Goal: Transaction & Acquisition: Purchase product/service

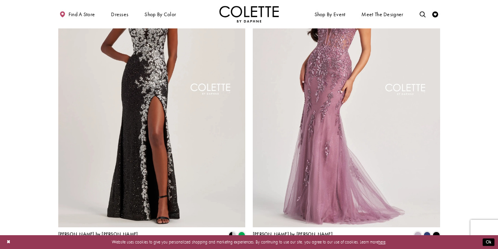
scroll to position [987, 0]
click at [427, 231] on span "Product List" at bounding box center [427, 234] width 7 height 7
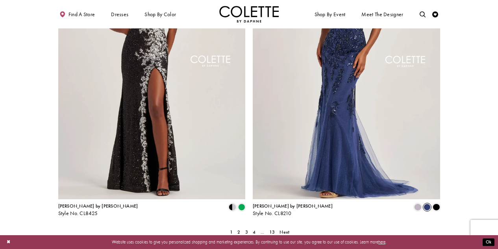
scroll to position [1012, 0]
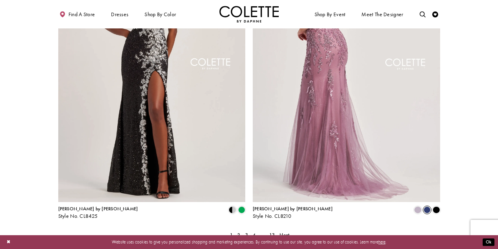
click at [371, 125] on img "Visit Colette by Daphne Style No. CL8210 Page" at bounding box center [347, 65] width 188 height 273
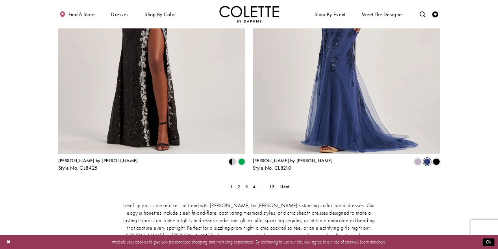
scroll to position [1060, 0]
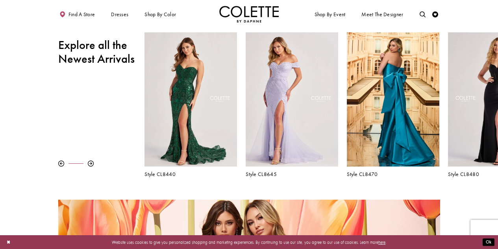
scroll to position [236, 0]
